Goal: Go to known website: Access a specific website the user already knows

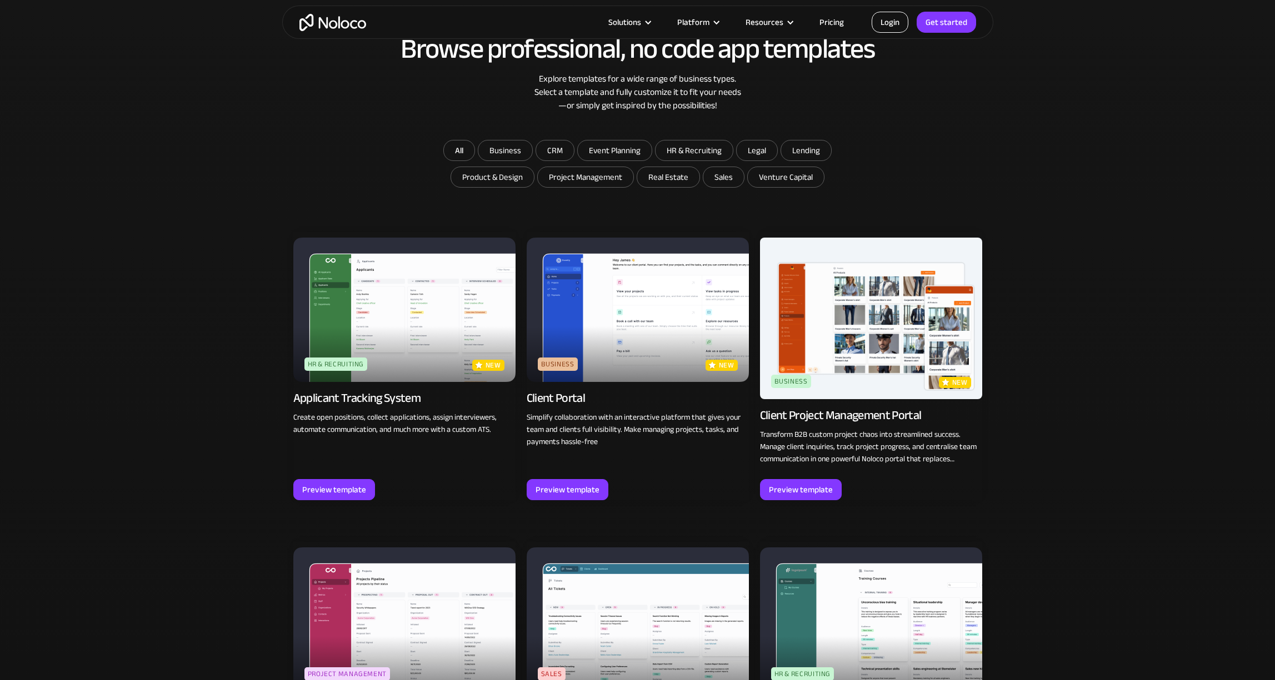
click at [887, 24] on link "Login" at bounding box center [890, 22] width 37 height 21
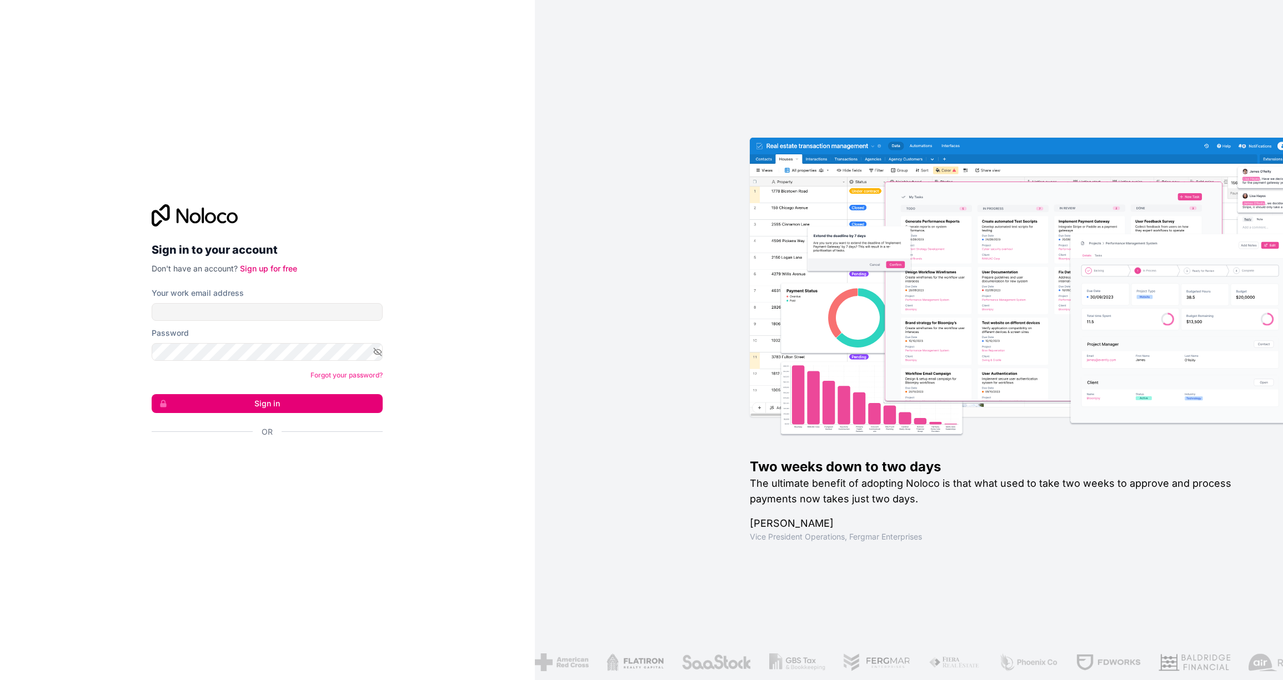
click at [214, 299] on div "Your work email address" at bounding box center [267, 304] width 231 height 33
click at [198, 324] on form "Your work email address Password Forgot your password? Sign in Or" at bounding box center [267, 382] width 231 height 189
click at [170, 338] on div "Password" at bounding box center [267, 344] width 231 height 33
click at [211, 317] on input "rich" at bounding box center [267, 312] width 231 height 18
type input "[EMAIL_ADDRESS][DOMAIN_NAME]"
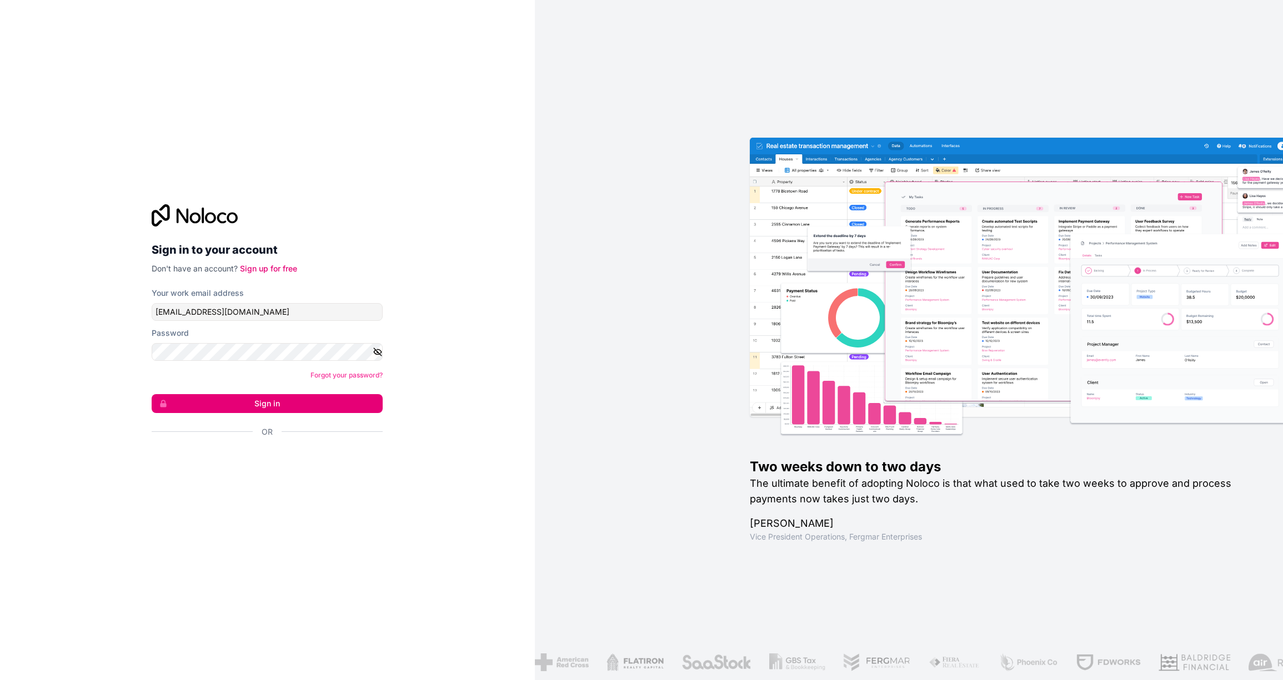
click at [376, 349] on icon "button" at bounding box center [378, 352] width 8 height 8
click at [269, 403] on button "Sign in" at bounding box center [267, 403] width 231 height 19
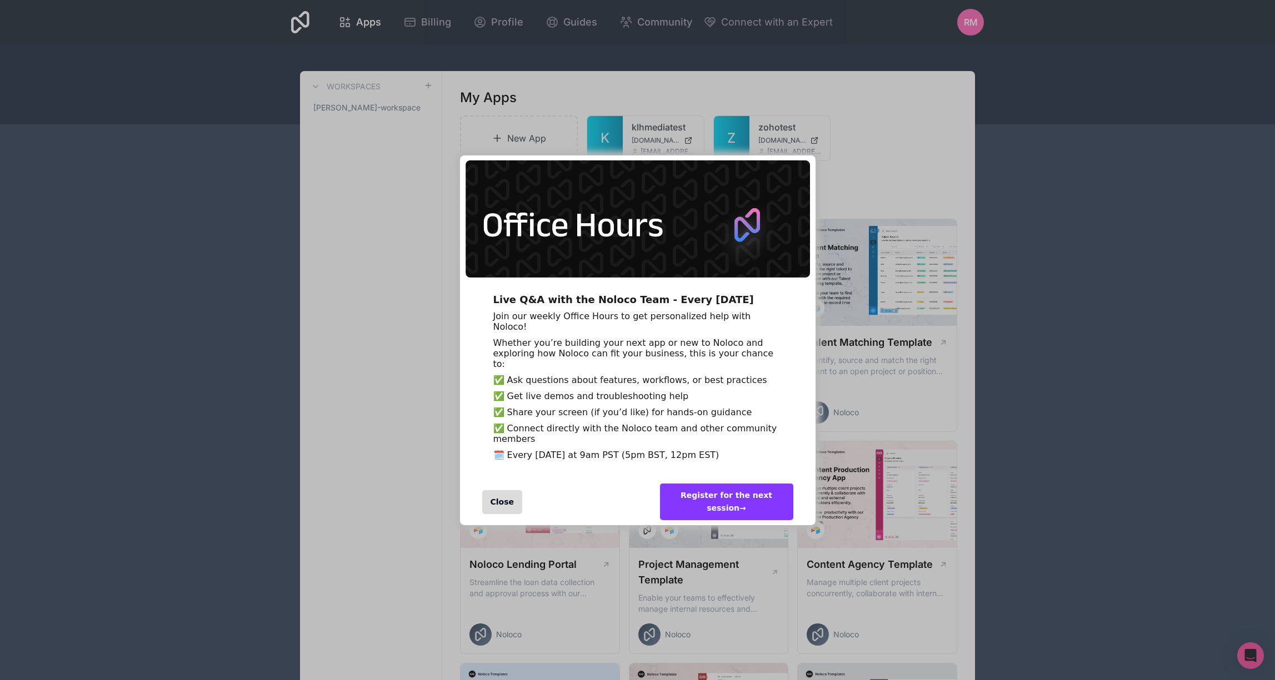
drag, startPoint x: 498, startPoint y: 511, endPoint x: 504, endPoint y: 504, distance: 9.0
click at [498, 511] on div "Close" at bounding box center [502, 502] width 41 height 24
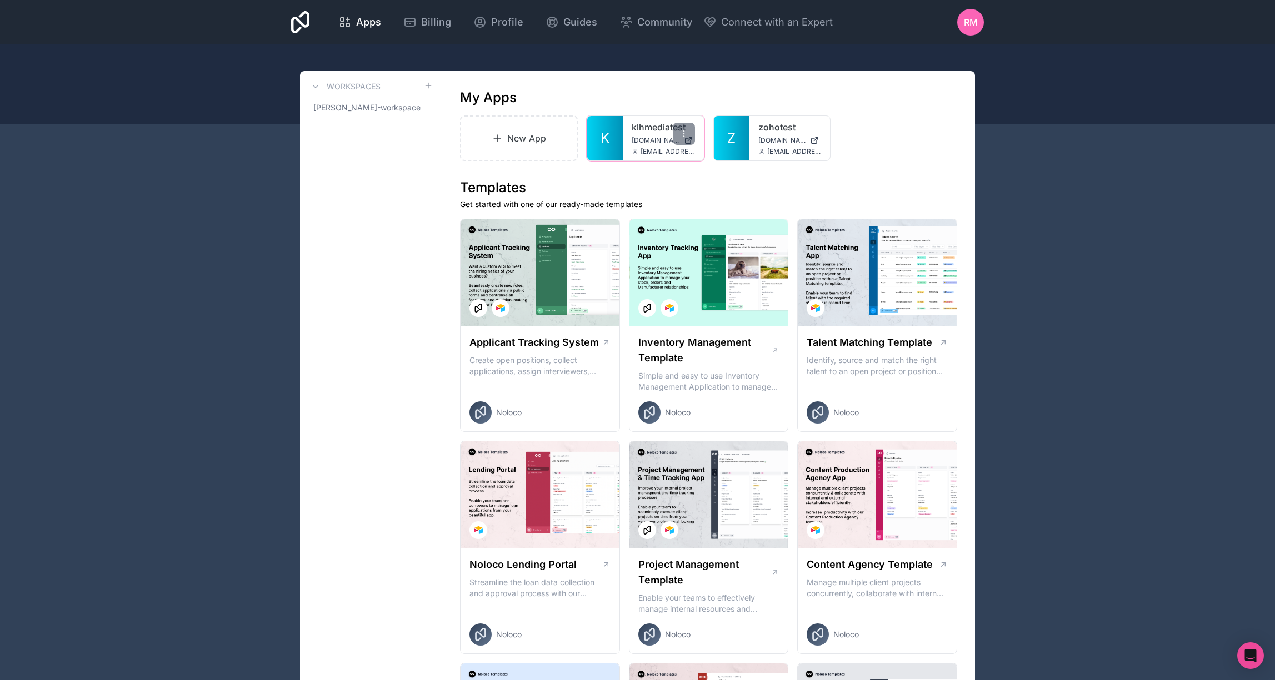
click at [643, 137] on span "[DOMAIN_NAME]" at bounding box center [656, 140] width 48 height 9
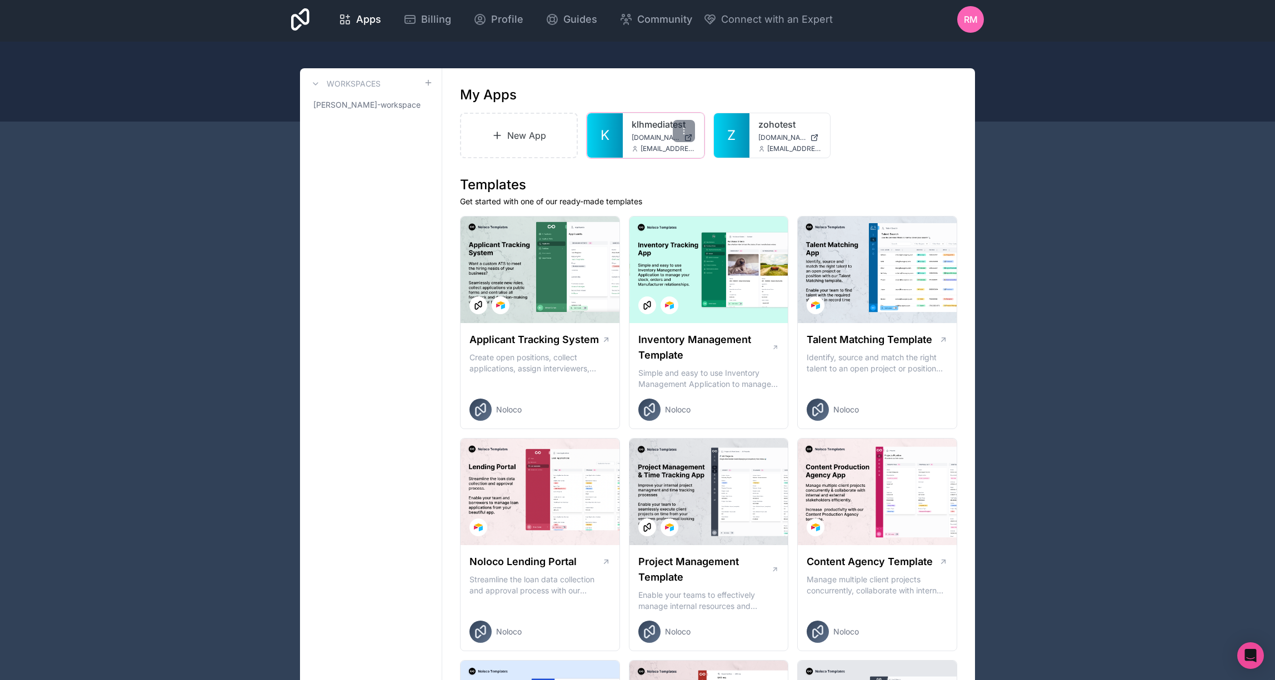
scroll to position [3, 0]
click at [655, 122] on link "klhmediatest" at bounding box center [663, 123] width 63 height 13
